Goal: Task Accomplishment & Management: Use online tool/utility

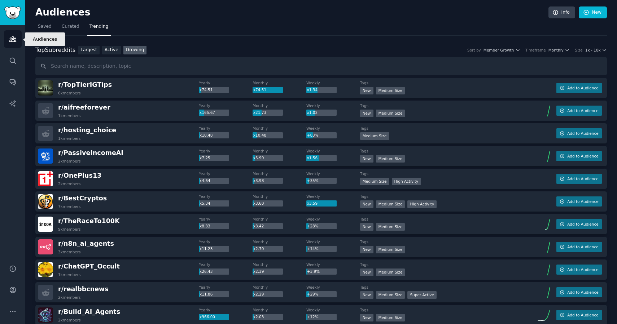
click at [8, 41] on link "Audiences" at bounding box center [13, 39] width 18 height 18
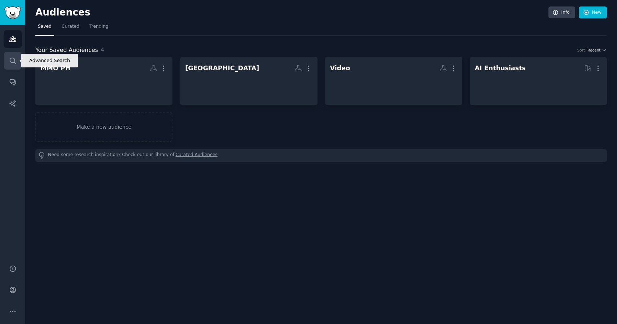
click at [12, 61] on icon "Sidebar" at bounding box center [13, 61] width 8 height 8
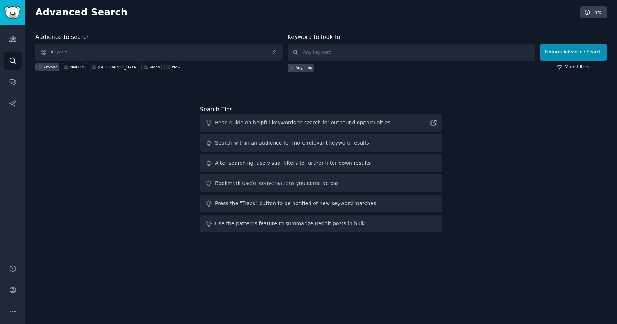
click at [571, 70] on link "More filters" at bounding box center [573, 67] width 32 height 6
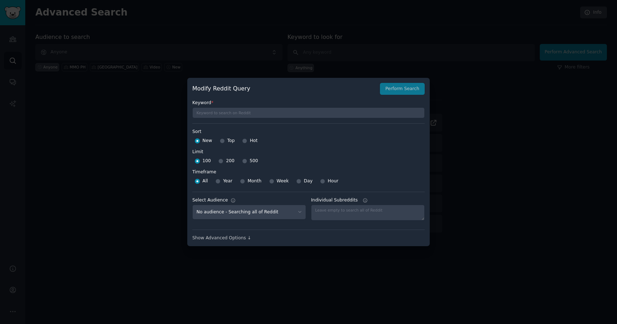
click at [374, 35] on div at bounding box center [308, 162] width 617 height 324
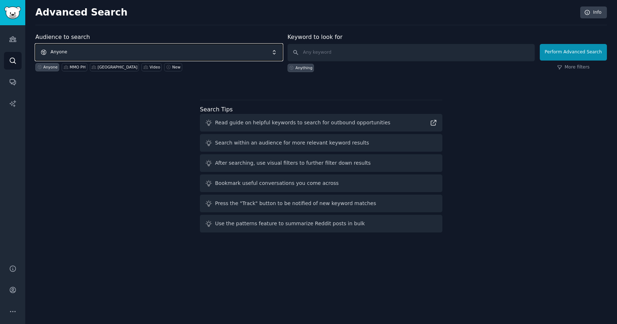
click at [109, 51] on span "Anyone" at bounding box center [158, 52] width 247 height 17
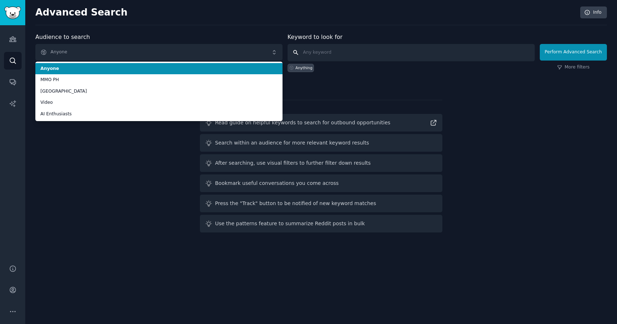
click at [325, 52] on input "text" at bounding box center [410, 52] width 247 height 17
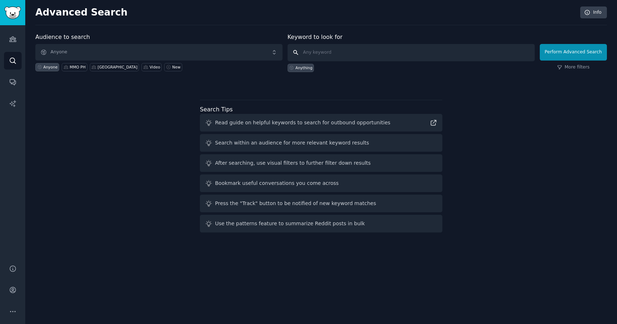
paste input "personalfinanceindia"
type input "personalfinanceindia"
click button "Perform Advanced Search" at bounding box center [572, 52] width 67 height 17
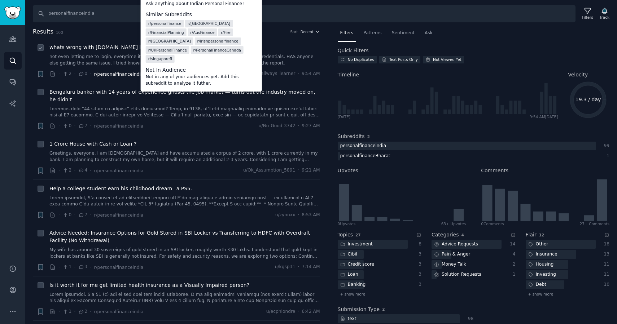
click at [129, 75] on span "r/personalfinanceindia" at bounding box center [118, 74] width 49 height 5
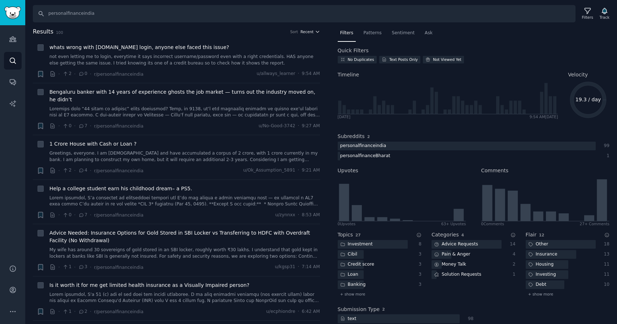
click at [312, 33] on button "Recent" at bounding box center [309, 31] width 19 height 5
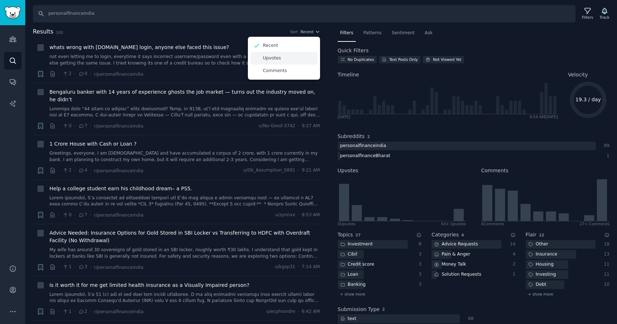
click at [274, 59] on p "Upvotes" at bounding box center [272, 58] width 18 height 6
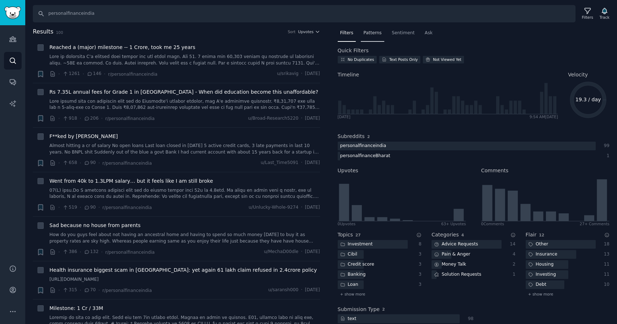
click at [378, 36] on span "Patterns" at bounding box center [372, 33] width 18 height 6
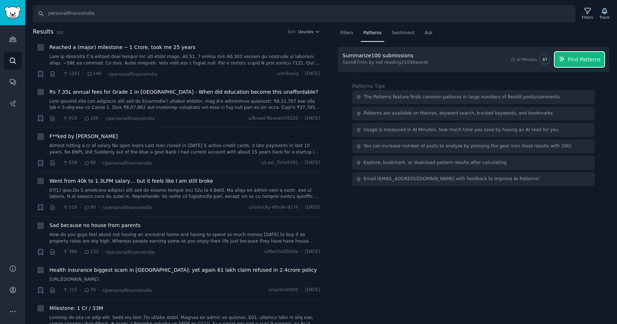
click at [581, 57] on span "Find Patterns" at bounding box center [584, 60] width 33 height 8
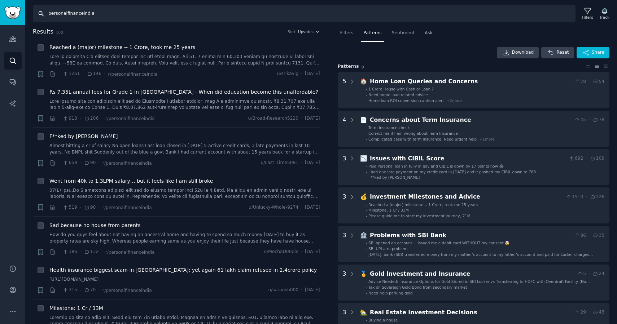
click at [74, 13] on input "personalfinanceindia" at bounding box center [304, 13] width 542 height 17
paste input "beermoney"
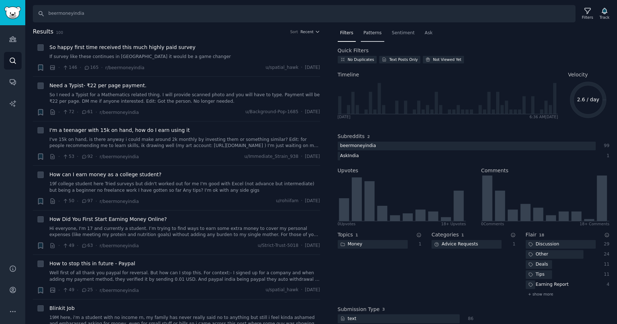
click at [379, 31] on span "Patterns" at bounding box center [372, 33] width 18 height 6
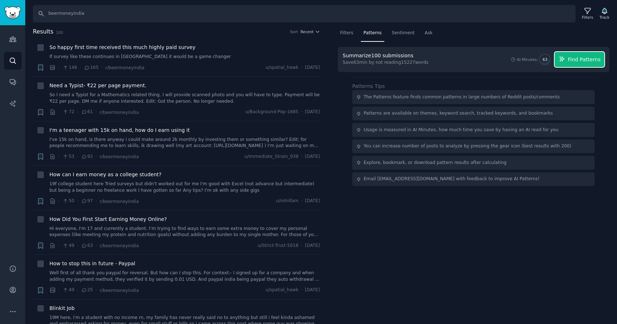
click at [580, 58] on span "Find Patterns" at bounding box center [584, 60] width 33 height 8
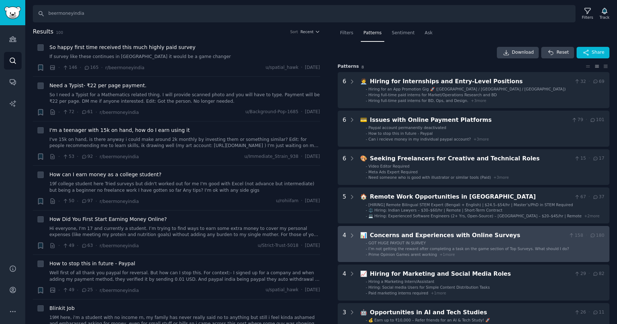
click at [505, 234] on div "Concerns and Experiences with Online Surveys" at bounding box center [468, 235] width 196 height 9
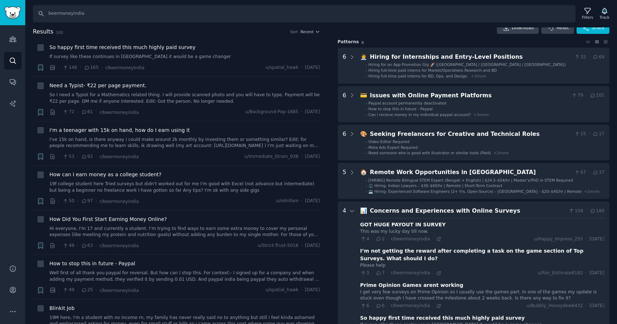
scroll to position [19, 0]
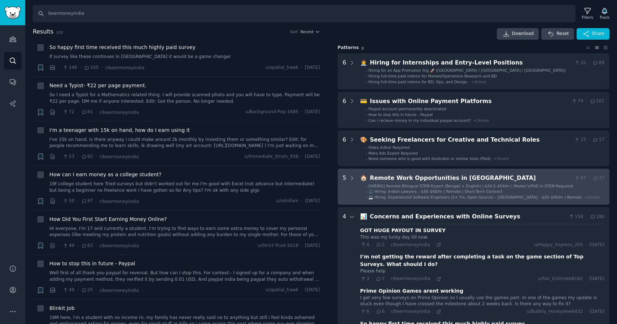
click at [512, 190] on li "- ⚖️ Hiring: Indian Lawyers – $30–$60/hr | Remote | Short-Term Contract" at bounding box center [485, 191] width 238 height 5
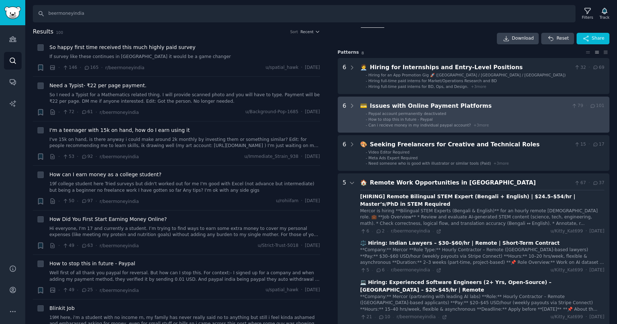
scroll to position [0, 0]
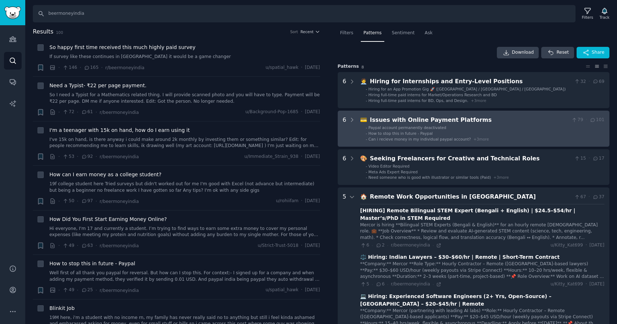
click at [534, 127] on li "- Paypal account permanently deactivated" at bounding box center [485, 127] width 238 height 5
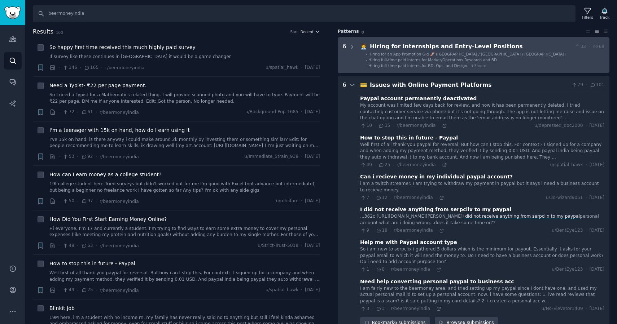
scroll to position [26, 0]
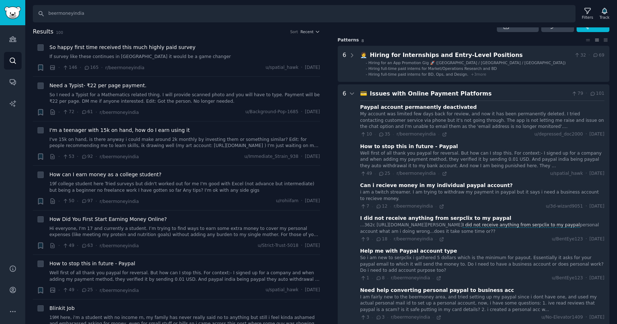
click at [454, 92] on div "Issues with Online Payment Platforms" at bounding box center [469, 93] width 199 height 9
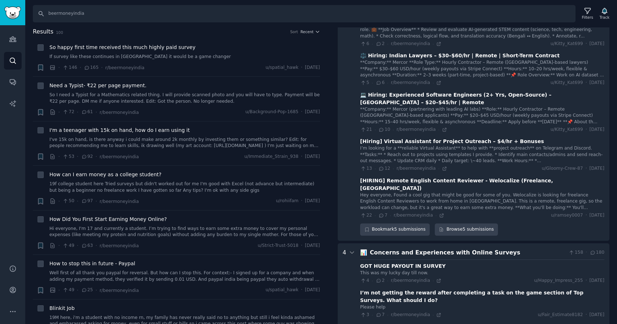
scroll to position [243, 0]
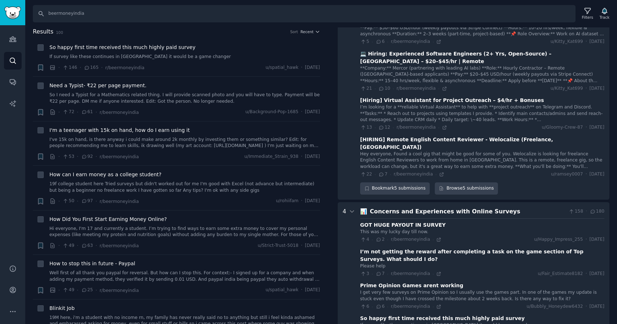
click at [444, 207] on div "Concerns and Experiences with Online Surveys" at bounding box center [468, 211] width 196 height 9
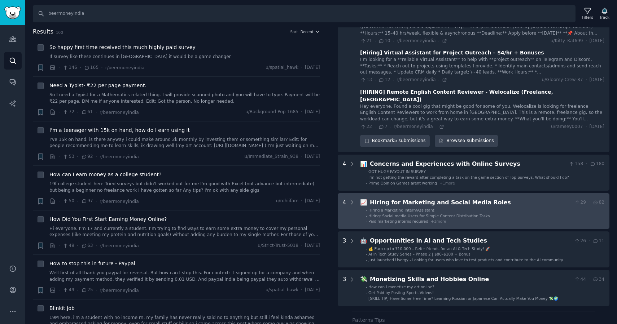
scroll to position [295, 0]
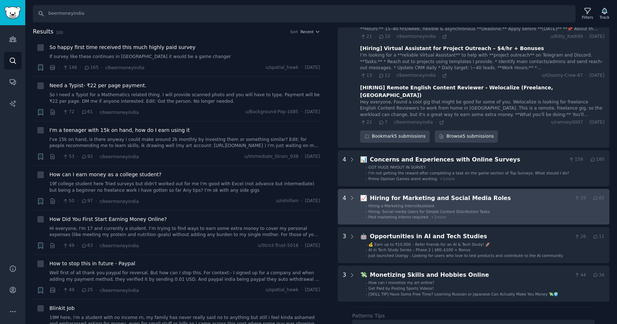
click at [444, 194] on div "Hiring for Marketing and Social Media Roles" at bounding box center [471, 198] width 202 height 9
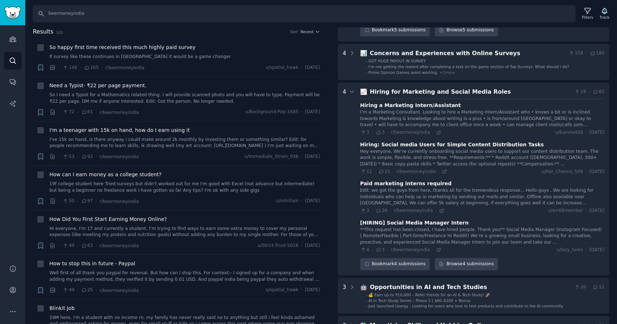
scroll to position [393, 0]
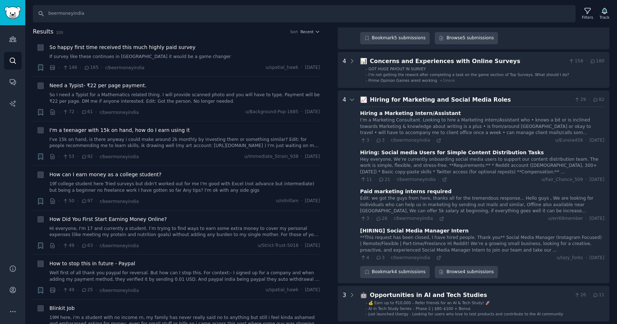
click at [474, 96] on div "📈 Hiring for Marketing and Social Media Roles 29 · 82 Hiring a Marketing Intern…" at bounding box center [482, 187] width 244 height 183
click at [473, 96] on div "Hiring for Marketing and Social Media Roles" at bounding box center [471, 100] width 202 height 9
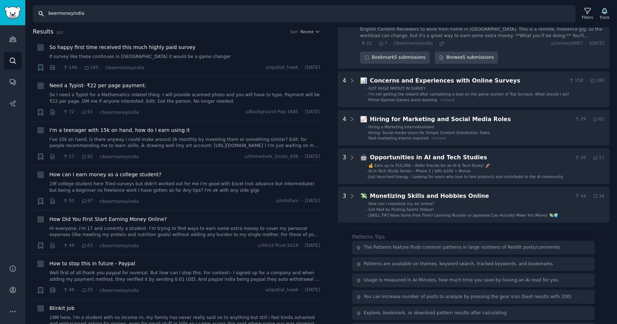
click at [74, 13] on input "beermoneyindia" at bounding box center [304, 13] width 542 height 17
paste input "/sidehustle"
type input "/sidehustle"
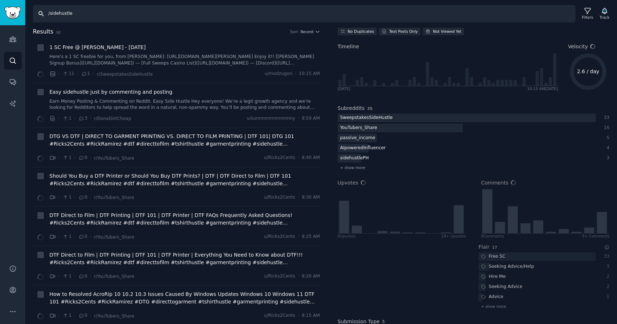
scroll to position [89, 0]
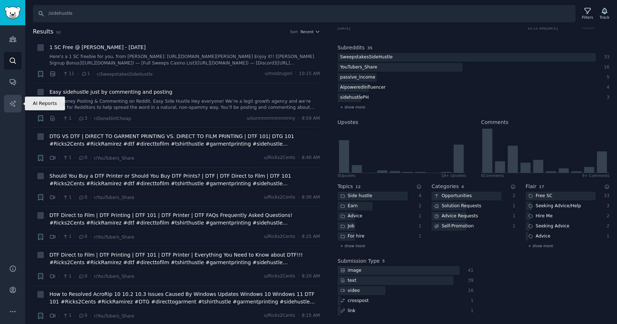
click at [16, 100] on icon "Sidebar" at bounding box center [13, 104] width 8 height 8
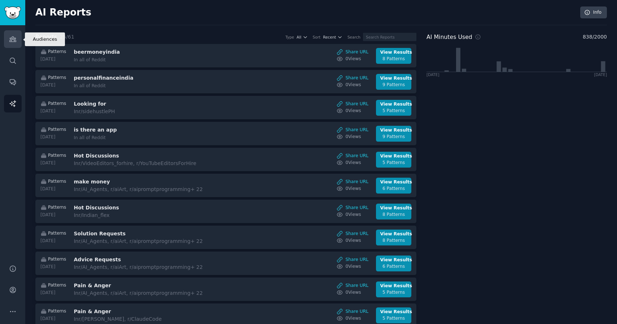
click at [13, 44] on link "Audiences" at bounding box center [13, 39] width 18 height 18
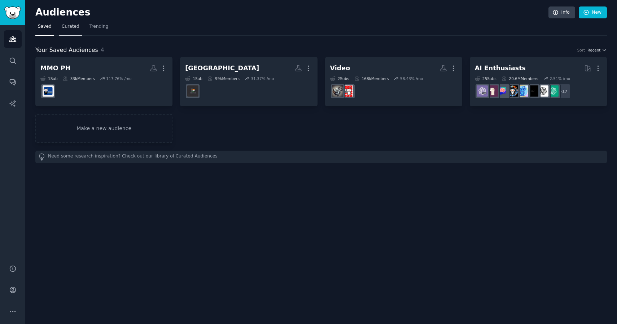
click at [71, 29] on span "Curated" at bounding box center [71, 26] width 18 height 6
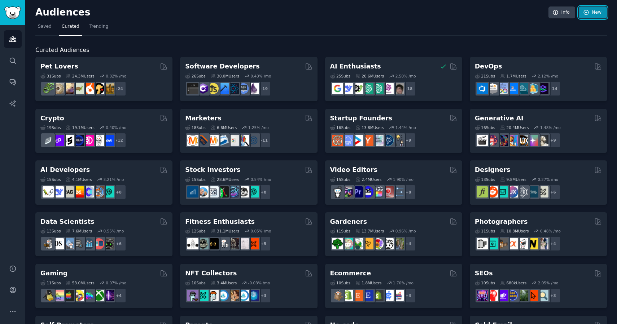
click at [588, 11] on link "New" at bounding box center [592, 12] width 28 height 12
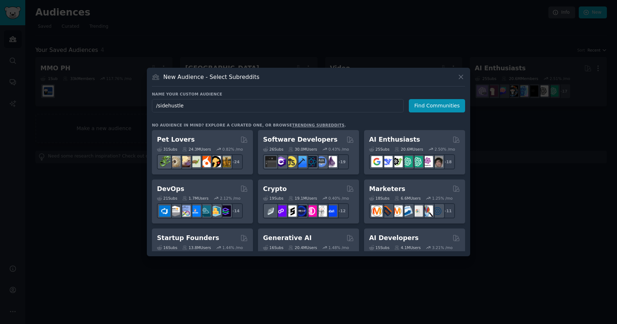
click at [158, 106] on input "/sidehustle" at bounding box center [278, 105] width 252 height 13
type input "sidehustle"
click at [422, 109] on button "Find Communities" at bounding box center [437, 105] width 56 height 13
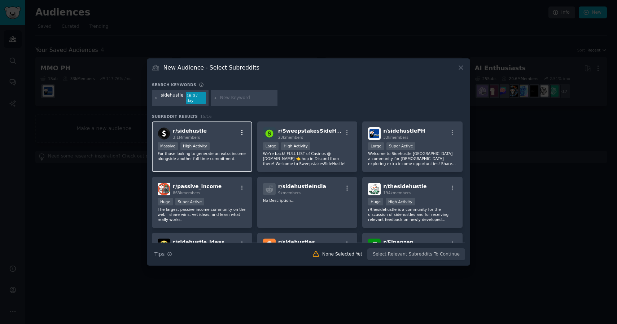
click at [242, 130] on icon "button" at bounding box center [241, 132] width 1 height 5
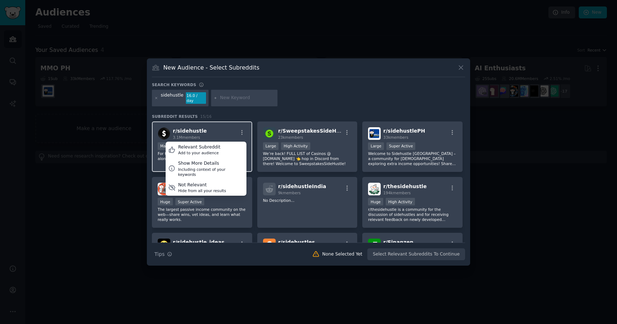
click at [222, 132] on div "r/ sidehustle 3.1M members Relevant Subreddit Add to your audience Show More De…" at bounding box center [202, 133] width 89 height 13
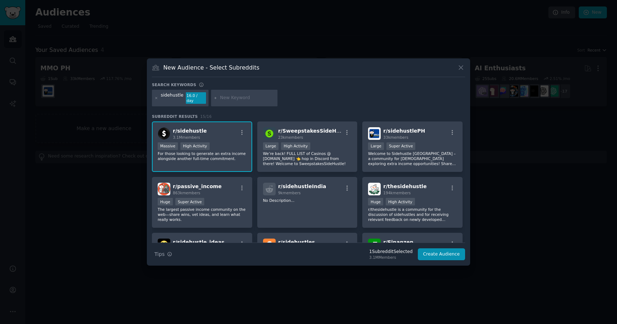
click at [222, 132] on div "r/ sidehustle 3.1M members" at bounding box center [202, 133] width 89 height 13
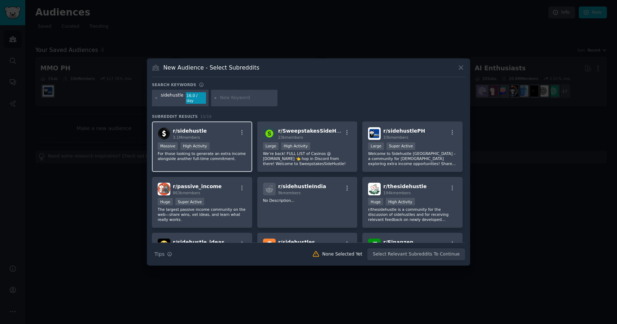
click at [222, 132] on div "r/ sidehustle 3.1M members" at bounding box center [202, 133] width 89 height 13
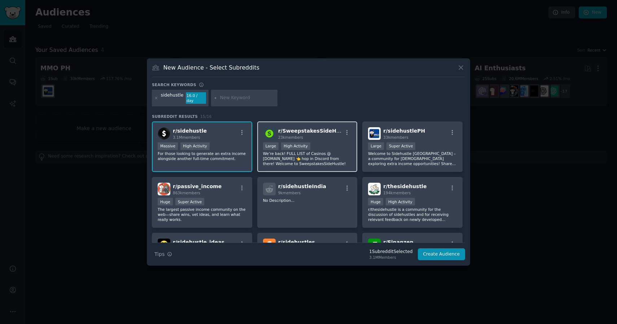
click at [330, 144] on div ">= 80th percentile for submissions / day Large High Activity" at bounding box center [307, 146] width 89 height 9
click at [240, 95] on input "text" at bounding box center [247, 98] width 55 height 6
paste input "Entrepreneur"
type input "Entrepreneur"
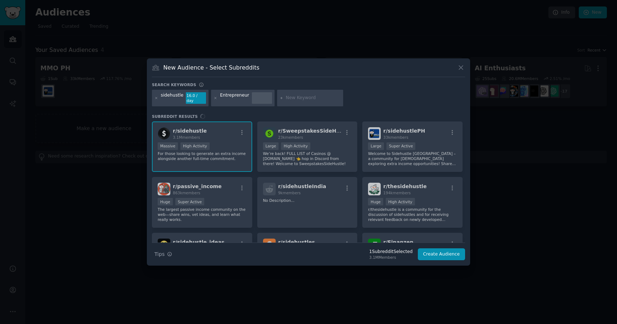
click at [246, 101] on div "Entrepreneur" at bounding box center [242, 98] width 63 height 17
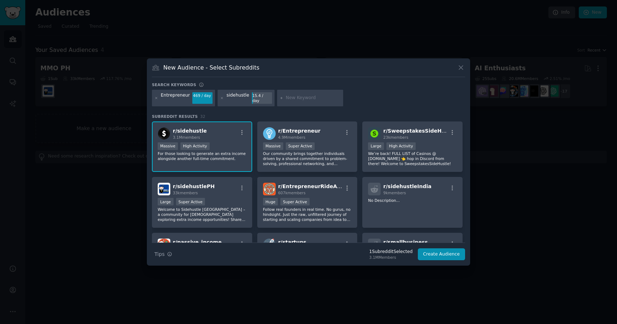
click at [242, 98] on div "sidehustle" at bounding box center [237, 98] width 23 height 12
click at [328, 139] on div "r/ Entrepreneur 4.9M members >= 95th percentile for submissions / day Massive S…" at bounding box center [307, 147] width 100 height 51
click at [296, 98] on input "text" at bounding box center [313, 98] width 55 height 6
click at [293, 97] on input "text" at bounding box center [313, 98] width 55 height 6
paste input "beermoney"
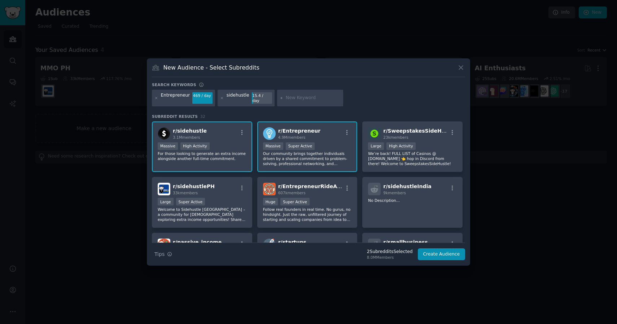
type input "beermoney"
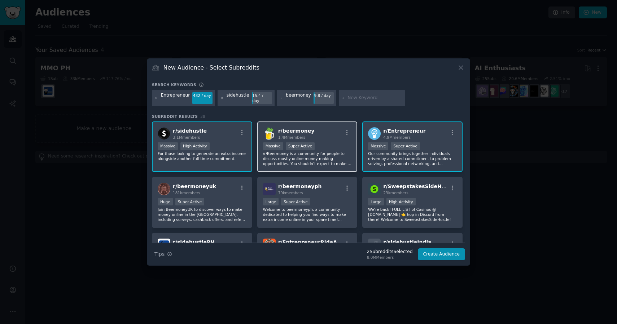
click at [323, 132] on div "r/ beermoney 1.4M members" at bounding box center [307, 133] width 89 height 13
click at [439, 254] on button "Create Audience" at bounding box center [442, 254] width 48 height 12
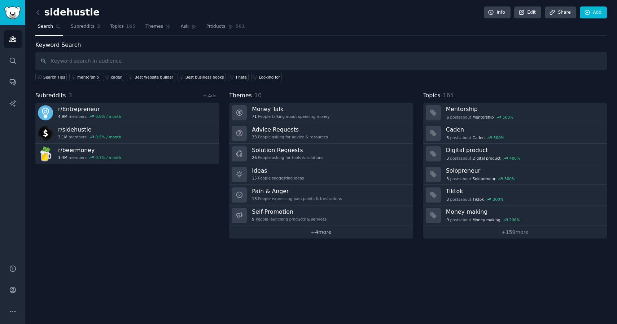
click at [311, 231] on link "+ 4 more" at bounding box center [321, 232] width 184 height 13
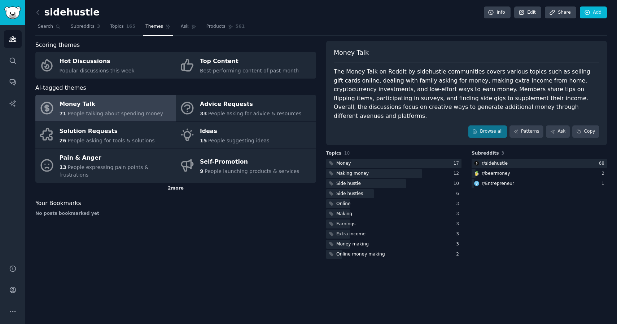
click at [175, 183] on div "2 more" at bounding box center [175, 189] width 281 height 12
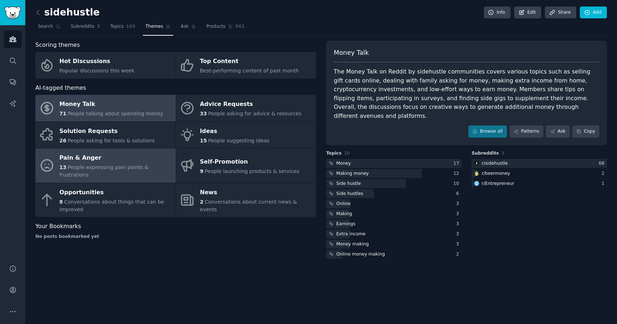
click at [122, 162] on div "Pain & Anger" at bounding box center [115, 159] width 112 height 12
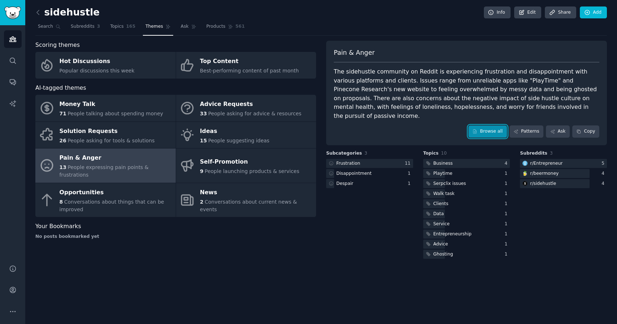
click at [490, 126] on link "Browse all" at bounding box center [487, 131] width 39 height 12
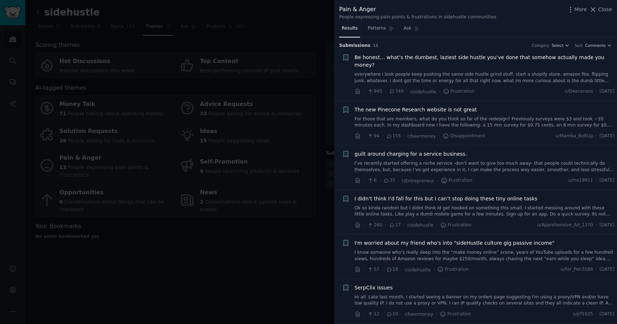
click at [491, 266] on div "· 57 · 18 · r/sidehustle · Frustration u/Far_Pen3186 · Sun 8/10/2025" at bounding box center [484, 270] width 260 height 8
click at [589, 44] on span "Comments" at bounding box center [595, 45] width 21 height 5
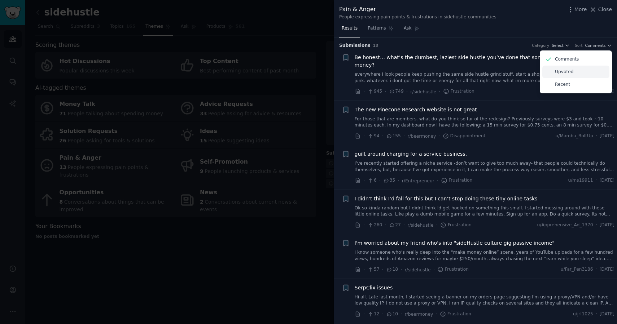
click at [570, 70] on p "Upvoted" at bounding box center [564, 72] width 19 height 6
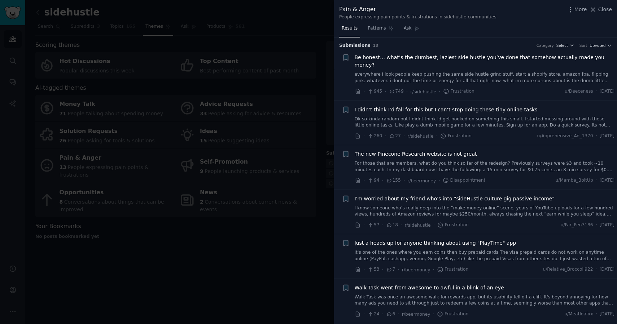
drag, startPoint x: 286, startPoint y: 229, endPoint x: 368, endPoint y: 292, distance: 104.1
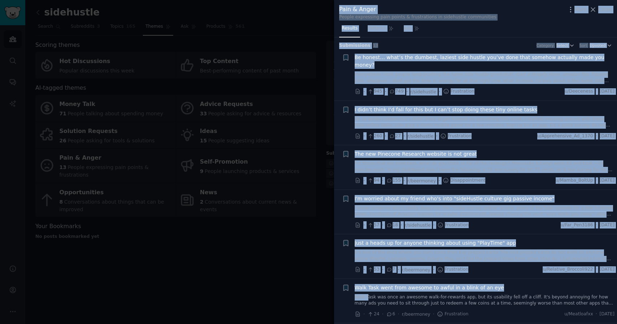
click at [368, 294] on link "Walk Task was once an awesome walk-for-rewards app, but its usability fell off …" at bounding box center [484, 300] width 260 height 13
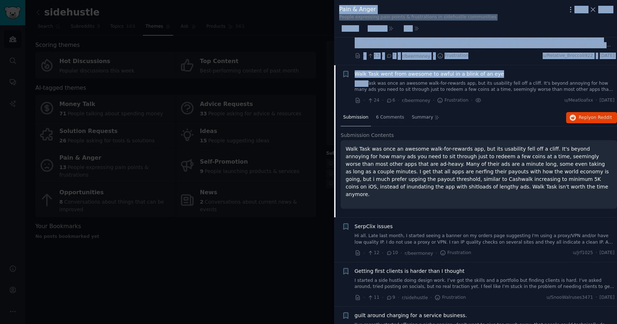
scroll to position [234, 0]
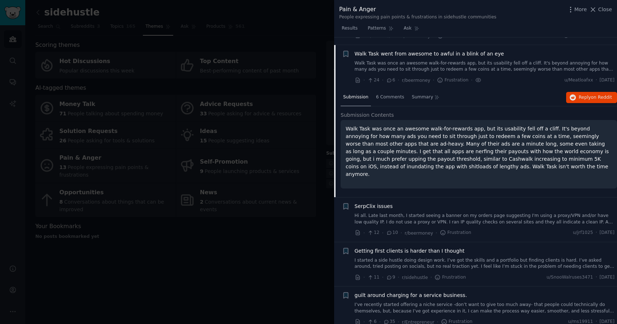
click at [360, 198] on li "Bookmark this conversation + SerpClix issues Hi all. Late last month, I started…" at bounding box center [475, 220] width 283 height 44
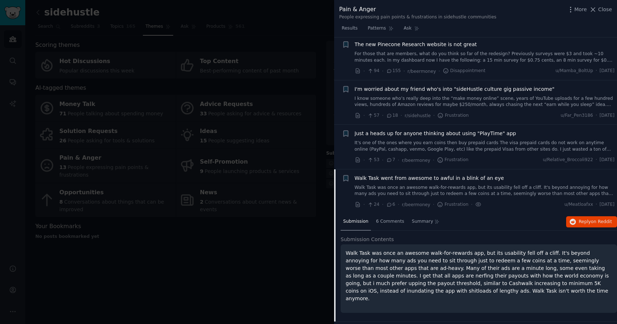
scroll to position [0, 0]
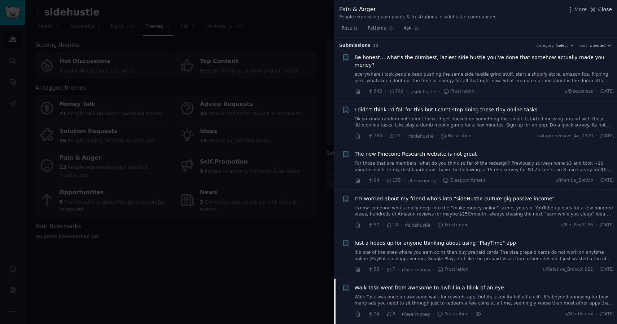
click at [596, 12] on icon at bounding box center [593, 10] width 8 height 8
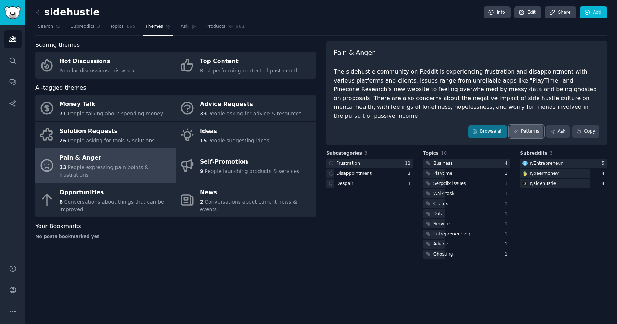
click at [521, 125] on link "Patterns" at bounding box center [526, 131] width 34 height 12
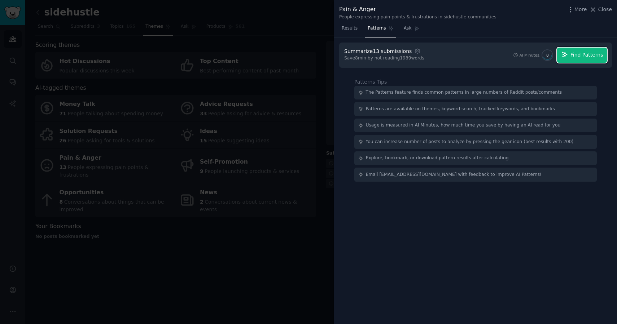
click at [572, 56] on span "Find Patterns" at bounding box center [586, 55] width 33 height 8
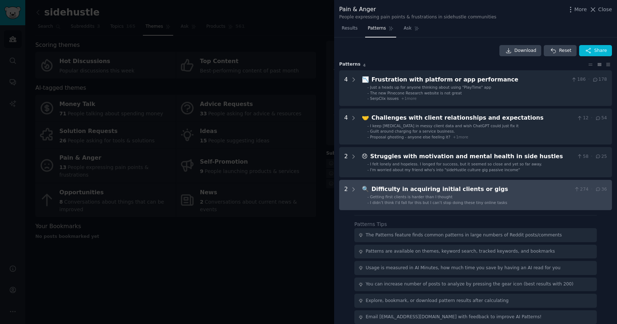
click at [494, 191] on div "Difficulty in acquiring initial clients or gigs" at bounding box center [471, 189] width 200 height 9
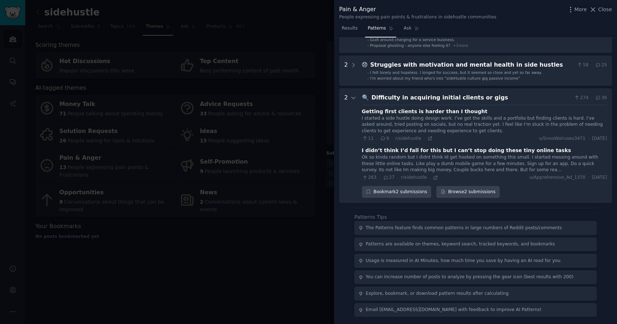
scroll to position [92, 0]
click at [592, 10] on icon at bounding box center [593, 10] width 4 height 4
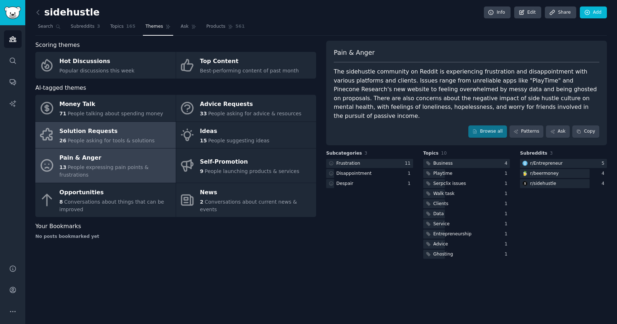
click at [105, 138] on span "People asking for tools & solutions" at bounding box center [110, 141] width 87 height 6
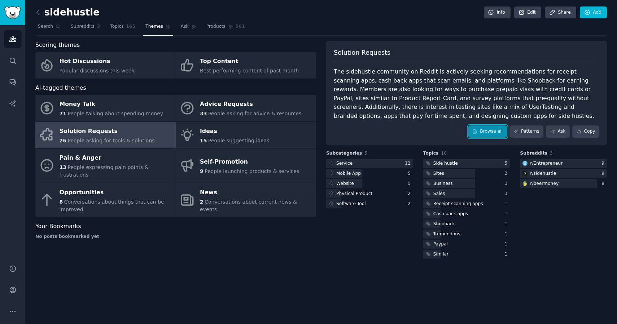
click at [498, 127] on link "Browse all" at bounding box center [487, 131] width 39 height 12
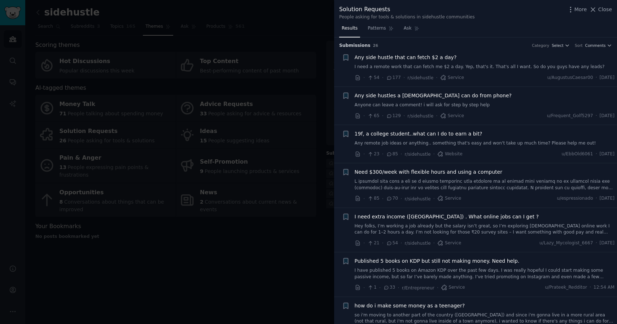
click at [597, 49] on li "+ Any side hustle that can fetch $2 a day? I need a remote work that can fetch …" at bounding box center [475, 68] width 283 height 38
click at [596, 46] on span "Comments" at bounding box center [595, 45] width 21 height 5
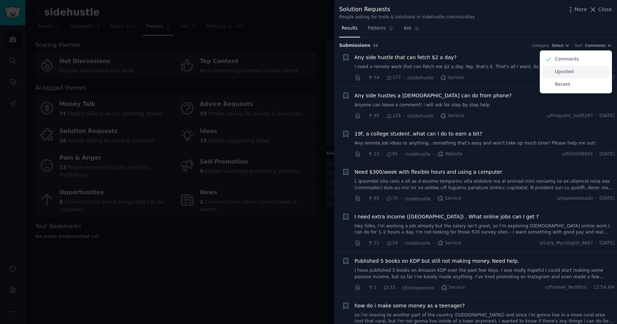
click at [561, 77] on div "Upvoted" at bounding box center [575, 72] width 67 height 13
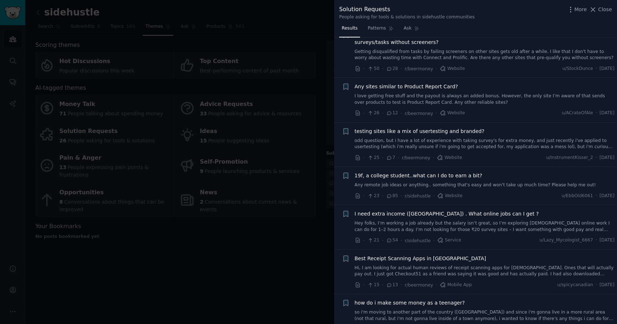
scroll to position [234, 0]
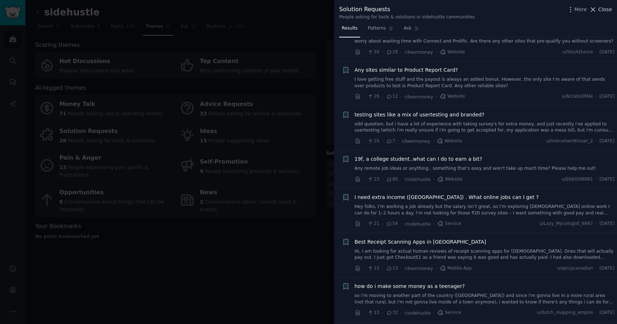
click at [597, 12] on button "Close" at bounding box center [600, 10] width 23 height 8
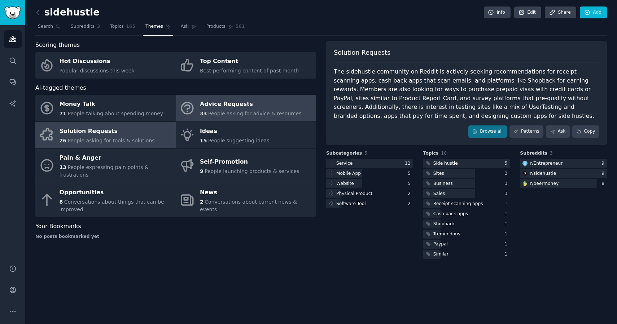
click at [237, 111] on span "People asking for advice & resources" at bounding box center [254, 114] width 93 height 6
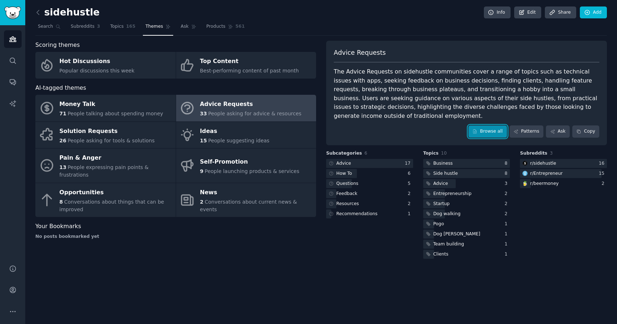
click at [498, 125] on link "Browse all" at bounding box center [487, 131] width 39 height 12
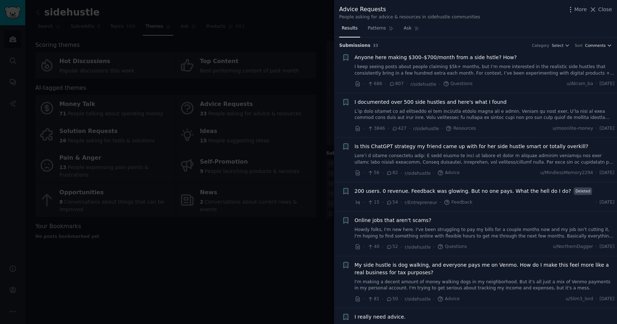
click at [599, 43] on span "Comments" at bounding box center [595, 45] width 21 height 5
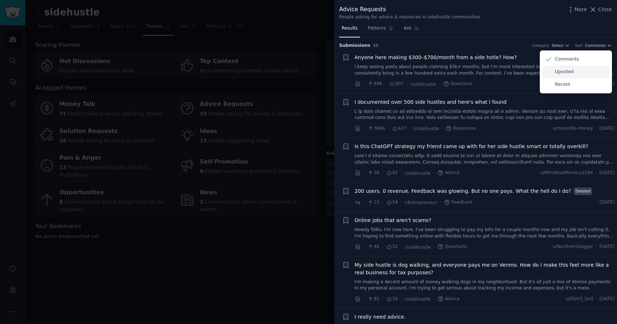
click at [571, 72] on div "Upvoted" at bounding box center [575, 72] width 67 height 13
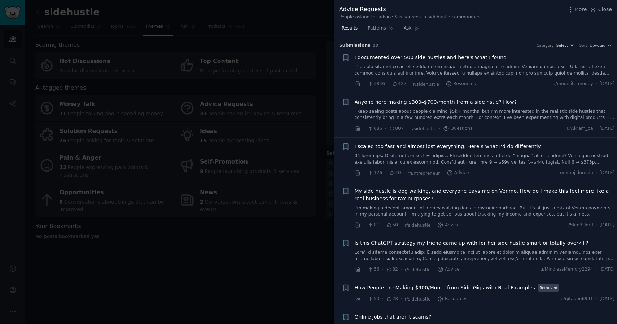
click at [476, 60] on span "I documented over 500 side hustles and here's what I found" at bounding box center [430, 58] width 152 height 8
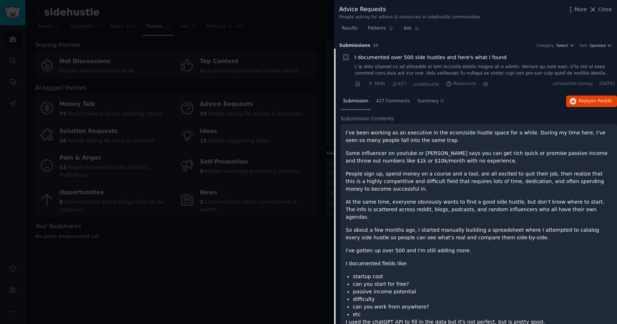
click at [475, 67] on link at bounding box center [484, 70] width 260 height 13
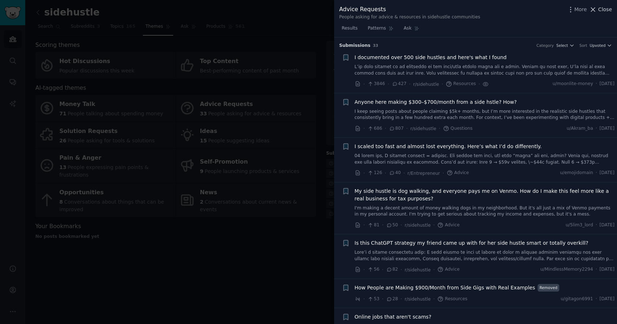
click at [598, 11] on span "Close" at bounding box center [605, 10] width 14 height 8
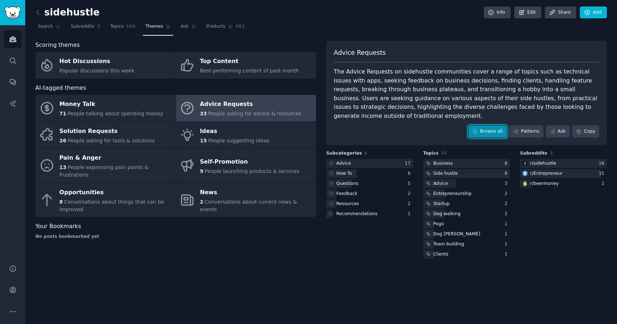
click at [486, 126] on link "Browse all" at bounding box center [487, 131] width 39 height 12
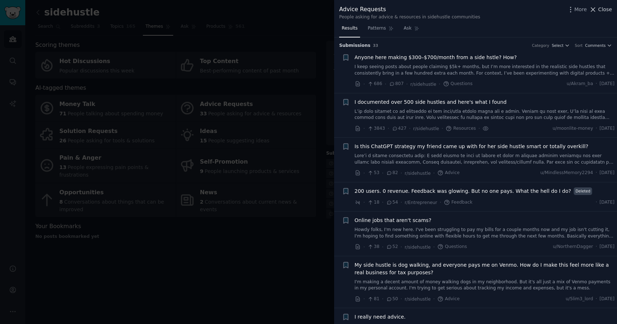
click at [596, 12] on icon at bounding box center [593, 10] width 8 height 8
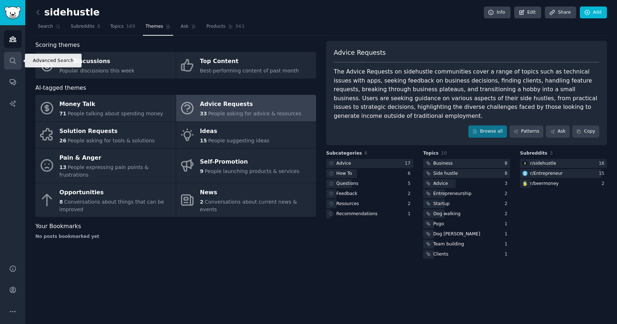
click at [12, 57] on icon "Sidebar" at bounding box center [13, 61] width 8 height 8
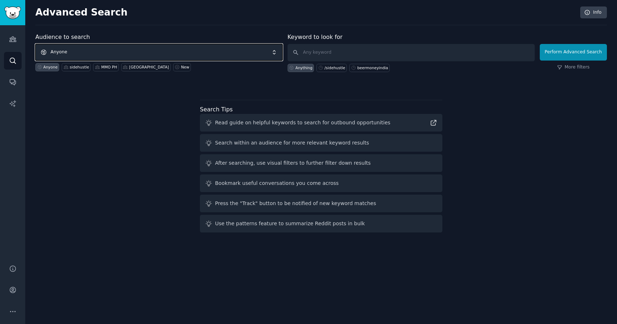
click at [191, 50] on span "Anyone" at bounding box center [158, 52] width 247 height 17
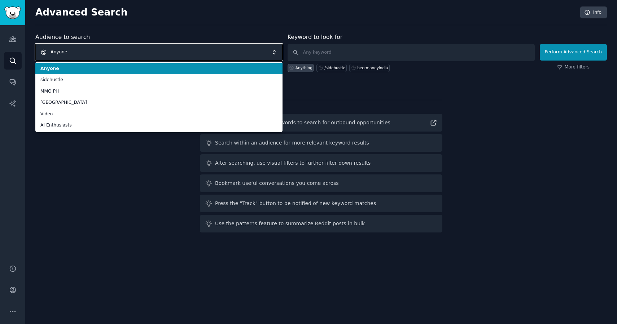
click at [177, 56] on span "Anyone" at bounding box center [158, 52] width 247 height 17
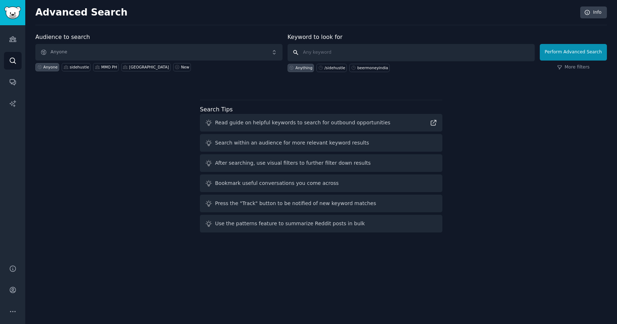
click at [311, 57] on input "text" at bounding box center [410, 52] width 247 height 17
paste input "beermoneyindia"
type input "beermoneyindia"
click button "Perform Advanced Search" at bounding box center [572, 52] width 67 height 17
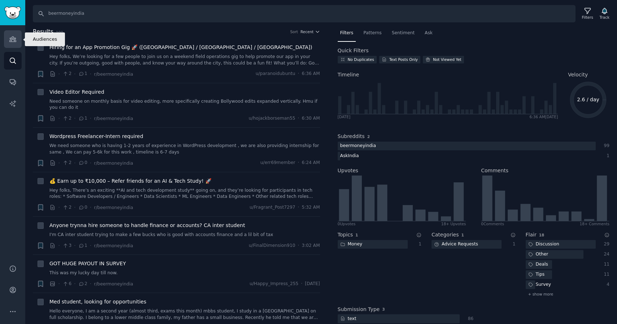
click at [17, 38] on link "Audiences" at bounding box center [13, 39] width 18 height 18
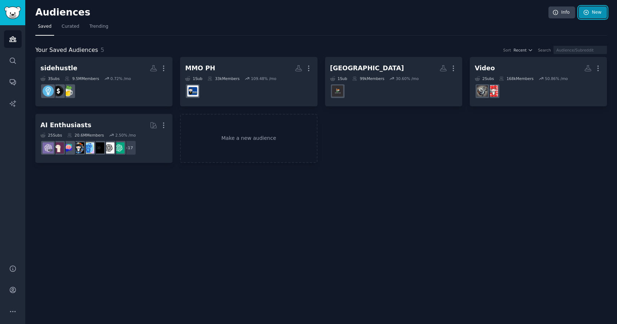
click at [591, 12] on link "New" at bounding box center [592, 12] width 28 height 12
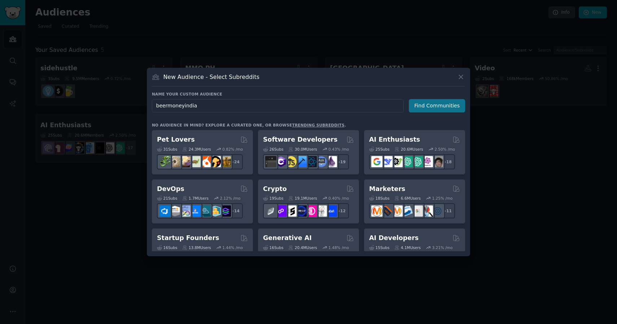
type input "beermoneyindia"
click at [420, 110] on button "Find Communities" at bounding box center [437, 105] width 56 height 13
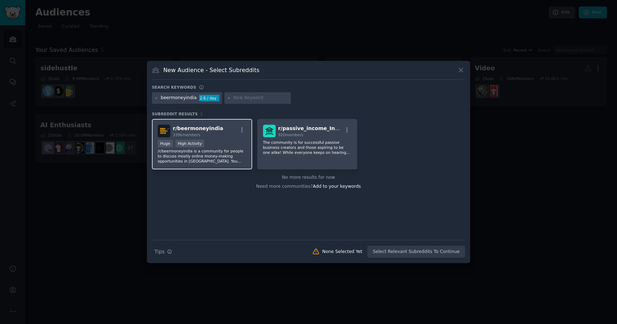
click at [228, 143] on div "Huge High Activity" at bounding box center [202, 144] width 89 height 9
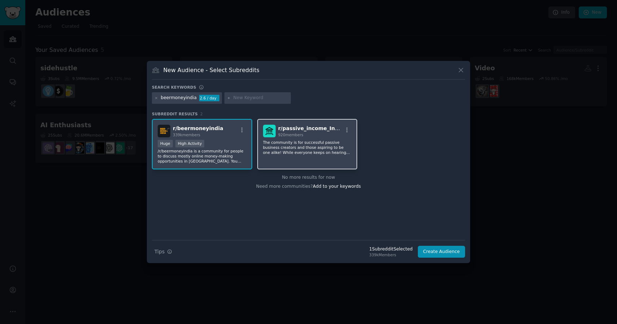
click at [316, 149] on p "The community is for successful passive business creators and those aspiring to…" at bounding box center [307, 147] width 89 height 15
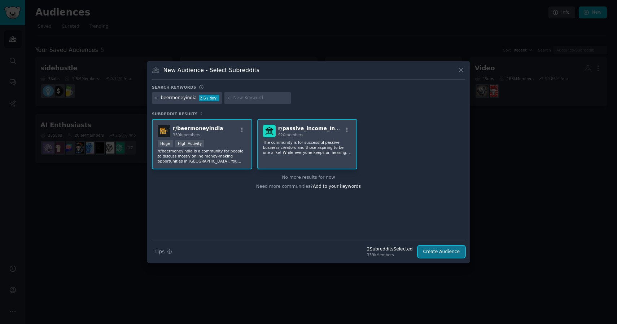
click at [443, 254] on button "Create Audience" at bounding box center [442, 252] width 48 height 12
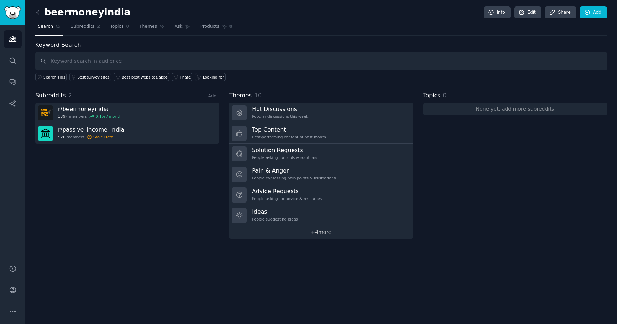
click at [318, 229] on link "+ 4 more" at bounding box center [321, 232] width 184 height 13
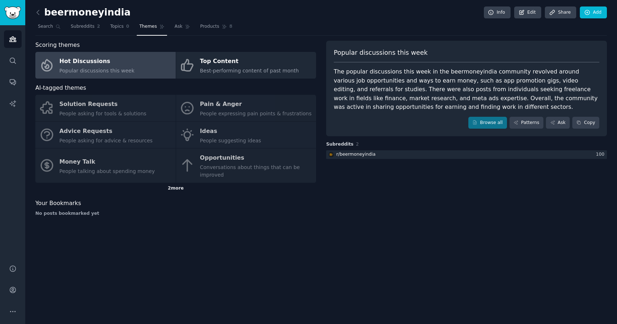
click at [185, 188] on div "2 more" at bounding box center [175, 189] width 281 height 12
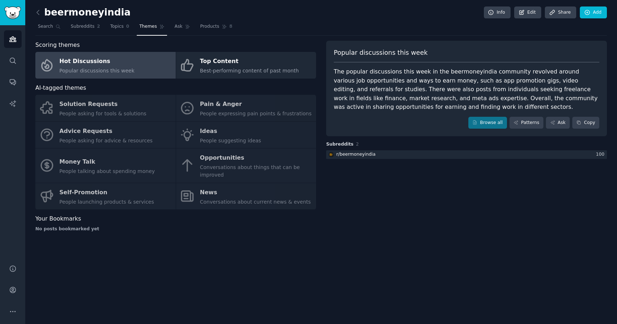
click at [110, 130] on div "Solution Requests People asking for tools & solutions Pain & Anger People expre…" at bounding box center [175, 152] width 281 height 115
click at [93, 136] on div "Solution Requests People asking for tools & solutions Pain & Anger People expre…" at bounding box center [175, 152] width 281 height 115
click at [491, 124] on link "Browse all" at bounding box center [487, 123] width 39 height 12
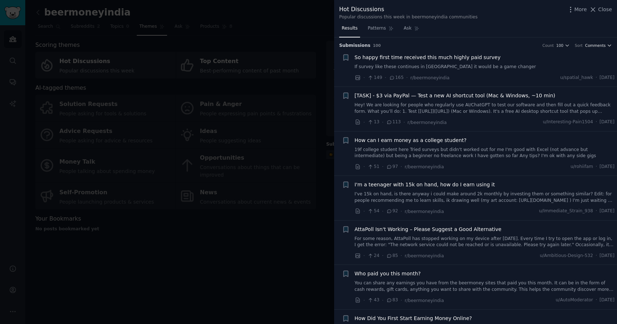
click at [599, 47] on span "Comments" at bounding box center [595, 45] width 21 height 5
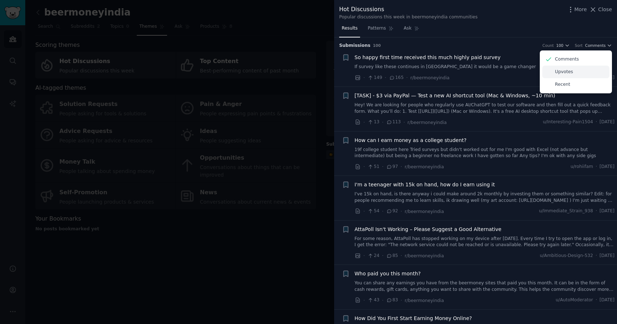
click at [570, 70] on div "Upvotes" at bounding box center [575, 72] width 67 height 13
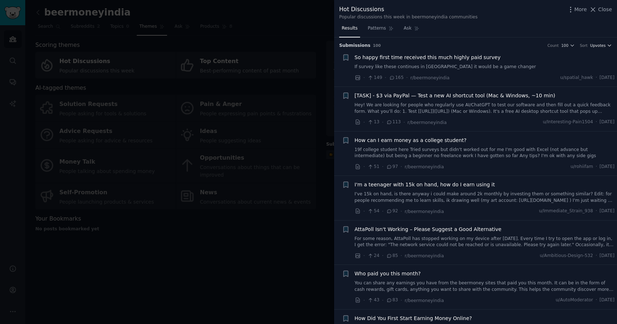
click at [603, 43] on span "Upvotes" at bounding box center [598, 45] width 16 height 5
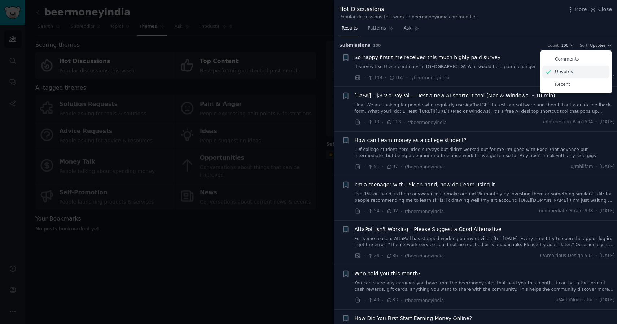
click at [573, 72] on div "Upvotes" at bounding box center [575, 72] width 67 height 13
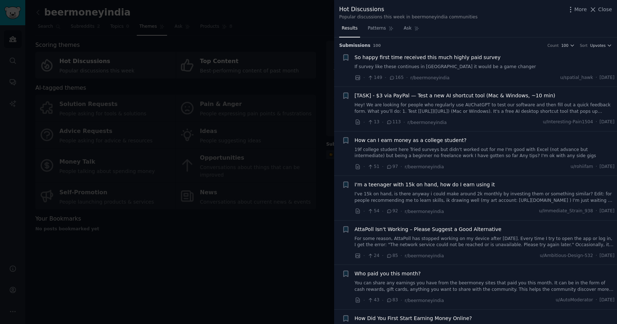
click at [604, 41] on div "Submission s 100 Count 100 Sort Upvotes" at bounding box center [475, 43] width 273 height 12
click at [596, 48] on span "Upvotes" at bounding box center [598, 45] width 16 height 5
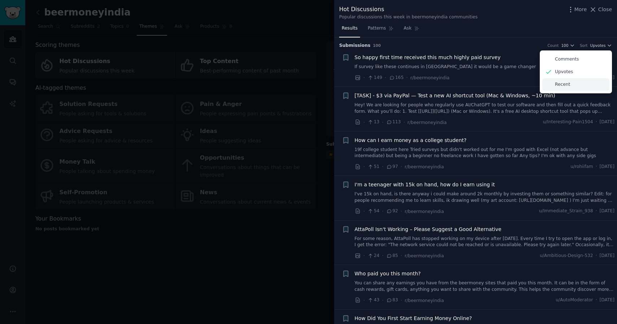
click at [563, 87] on p "Recent" at bounding box center [562, 84] width 15 height 6
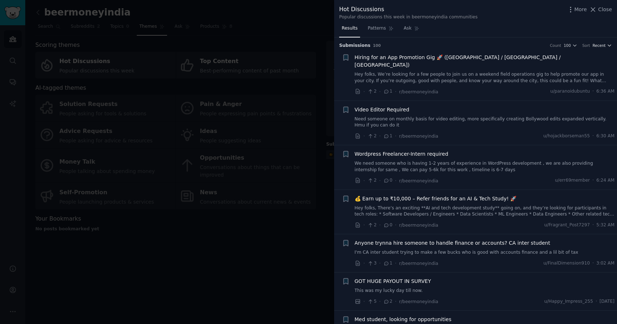
click at [597, 47] on span "Recent" at bounding box center [598, 45] width 13 height 5
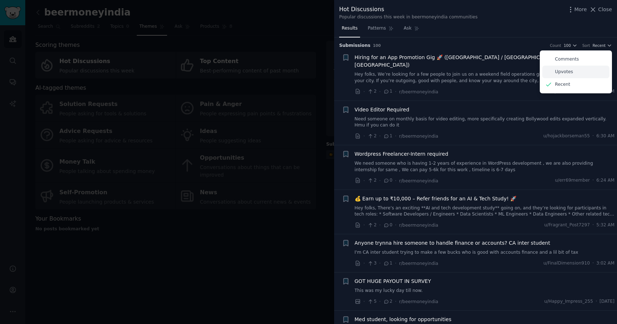
click at [566, 75] on div "Upvotes" at bounding box center [575, 72] width 67 height 13
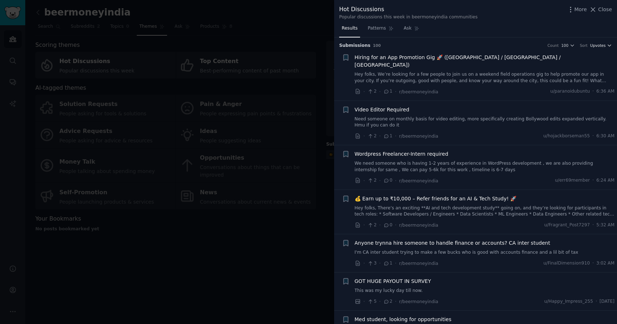
click at [600, 43] on span "Upvotes" at bounding box center [598, 45] width 16 height 5
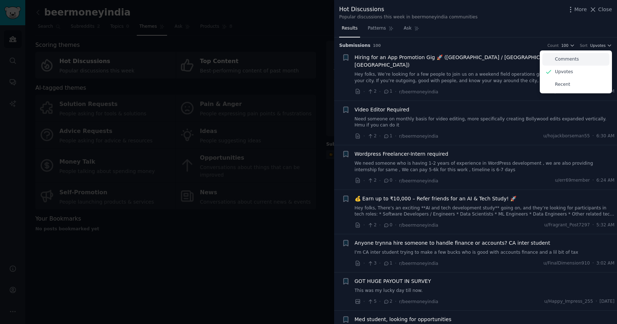
click at [570, 57] on p "Comments" at bounding box center [567, 59] width 24 height 6
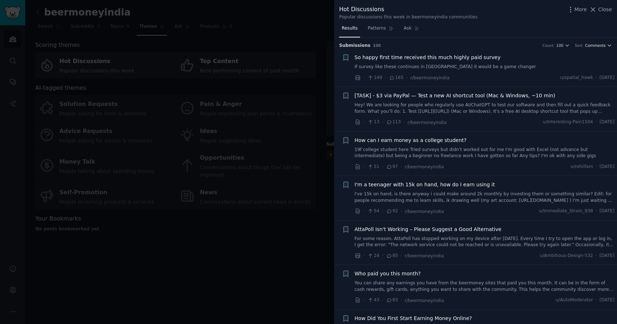
click at [599, 47] on span "Comments" at bounding box center [595, 45] width 21 height 5
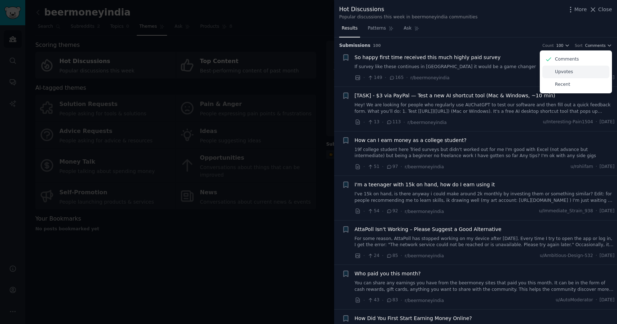
click at [565, 73] on p "Upvotes" at bounding box center [564, 72] width 18 height 6
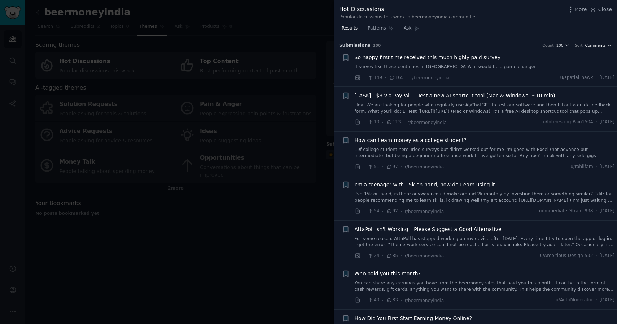
click at [599, 46] on span "Comments" at bounding box center [595, 45] width 21 height 5
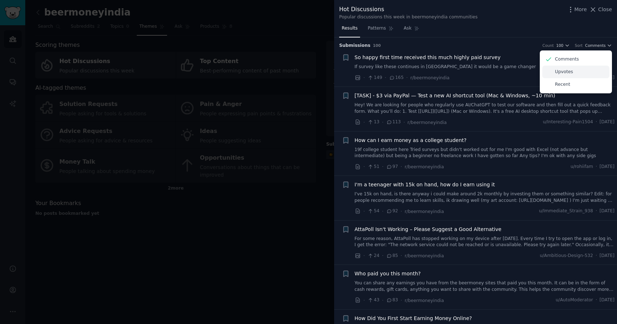
click at [570, 70] on div "Upvotes" at bounding box center [575, 72] width 67 height 13
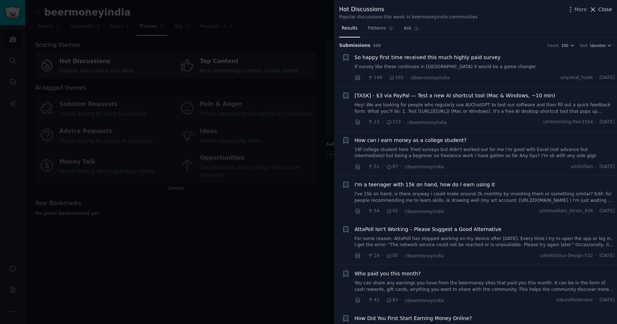
click at [596, 8] on icon at bounding box center [593, 10] width 8 height 8
